Goal: Information Seeking & Learning: Learn about a topic

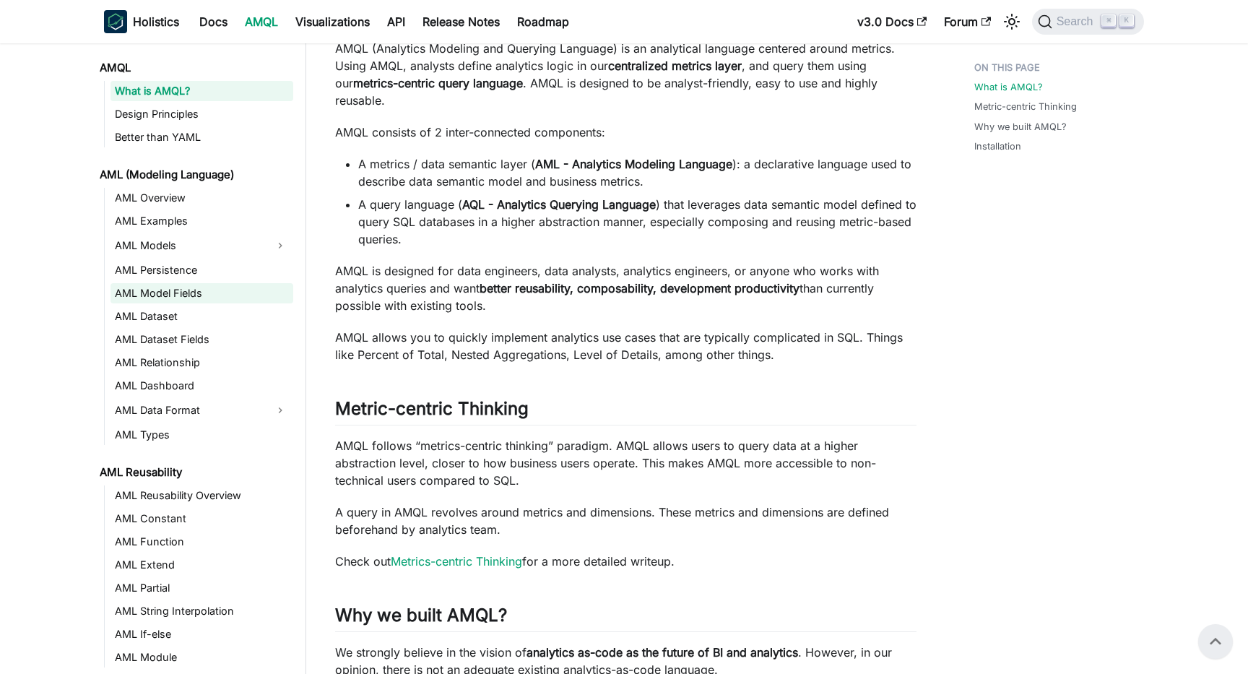
scroll to position [97, 0]
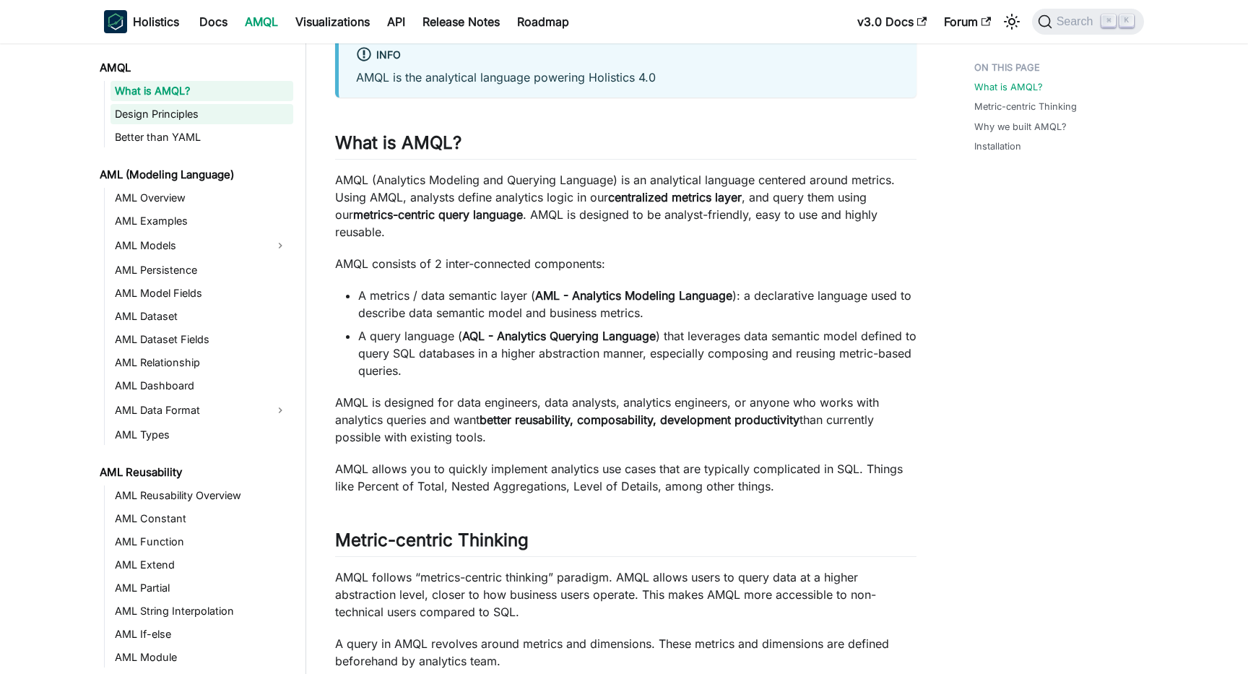
click at [207, 117] on link "Design Principles" at bounding box center [201, 114] width 183 height 20
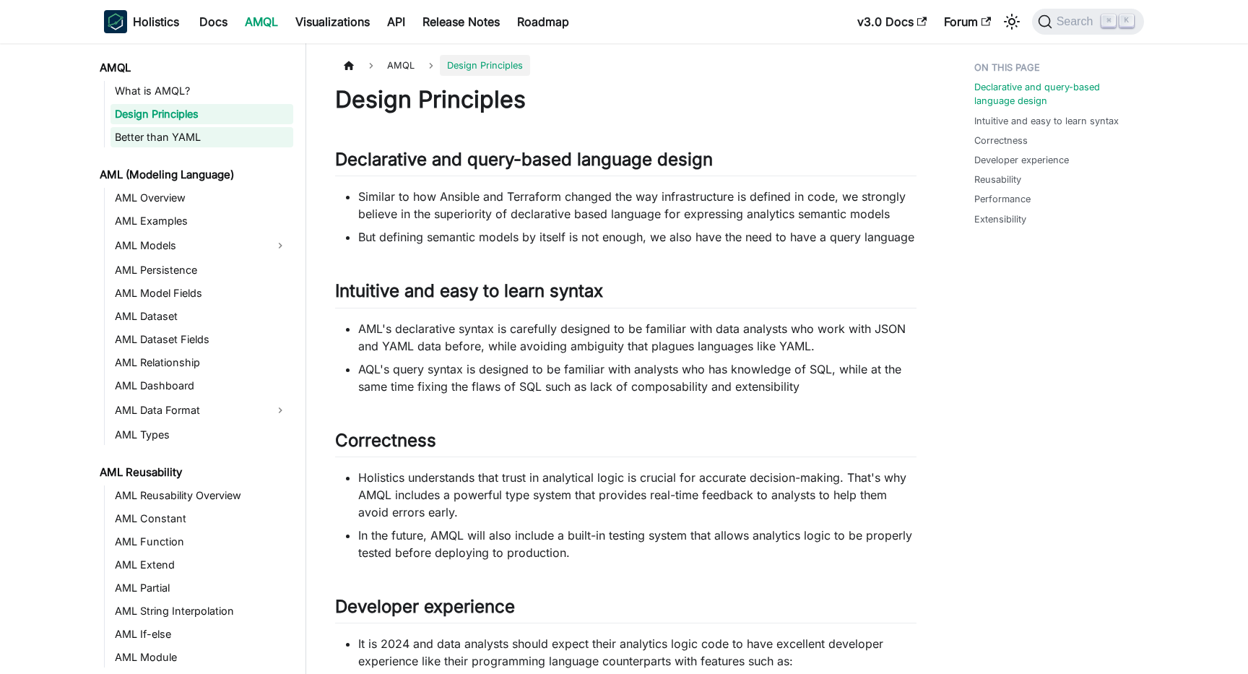
click at [214, 144] on link "Better than YAML" at bounding box center [201, 137] width 183 height 20
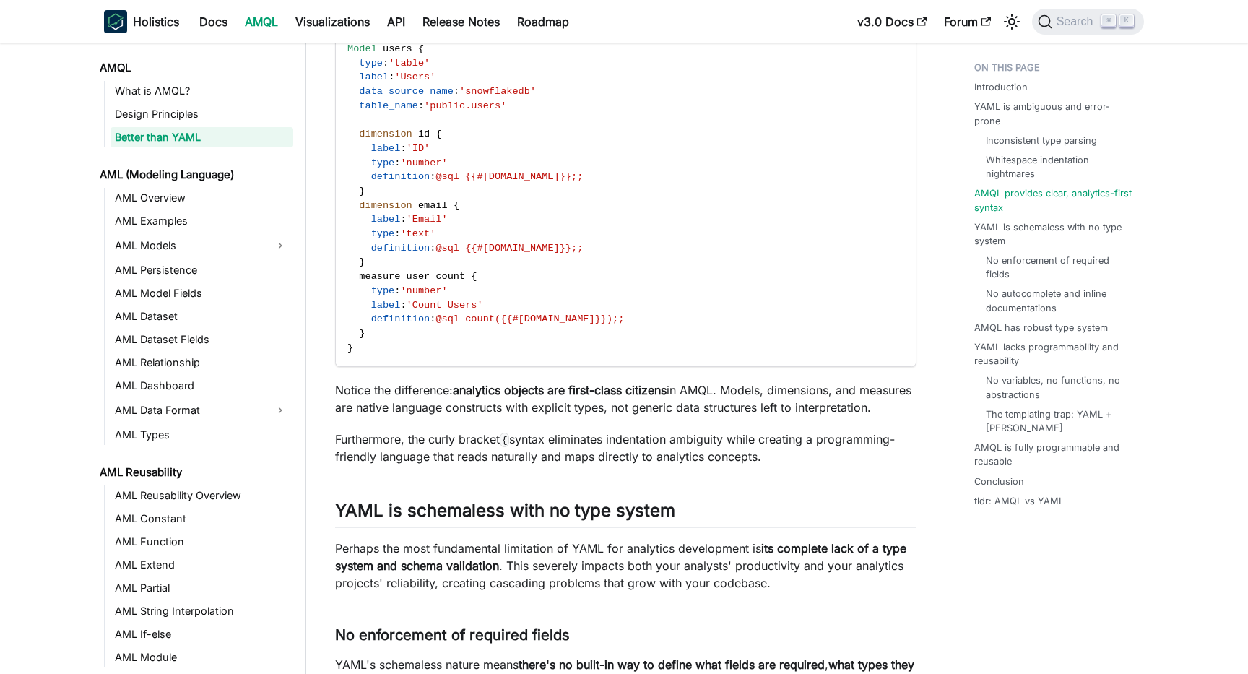
scroll to position [1209, 0]
